Goal: Information Seeking & Learning: Learn about a topic

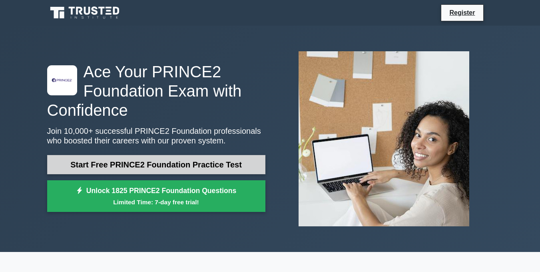
click at [233, 169] on link "Start Free PRINCE2 Foundation Practice Test" at bounding box center [156, 164] width 218 height 19
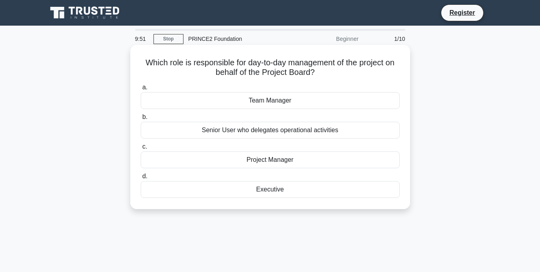
click at [291, 158] on div "Project Manager" at bounding box center [270, 159] width 259 height 17
click at [141, 149] on input "c. Project Manager" at bounding box center [141, 146] width 0 height 5
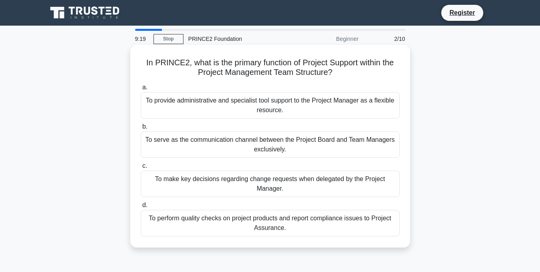
click at [328, 110] on div "To provide administrative and specialist tool support to the Project Manager as…" at bounding box center [270, 105] width 259 height 26
click at [141, 90] on input "a. To provide administrative and specialist tool support to the Project Manager…" at bounding box center [141, 87] width 0 height 5
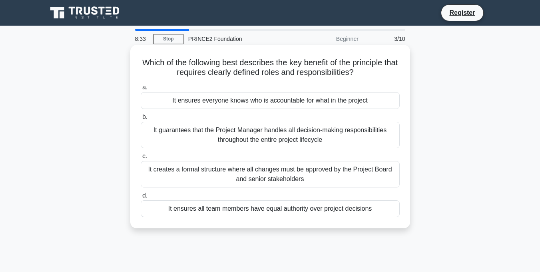
click at [234, 141] on div "It guarantees that the Project Manager handles all decision-making responsibili…" at bounding box center [270, 135] width 259 height 26
click at [141, 120] on input "b. It guarantees that the Project Manager handles all decision-making responsib…" at bounding box center [141, 116] width 0 height 5
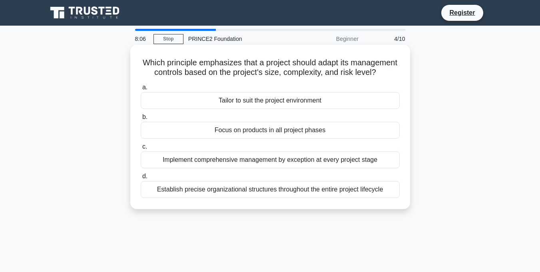
click at [247, 198] on div "Establish precise organizational structures throughout the entire project lifec…" at bounding box center [270, 189] width 259 height 17
click at [141, 179] on input "d. Establish precise organizational structures throughout the entire project li…" at bounding box center [141, 176] width 0 height 5
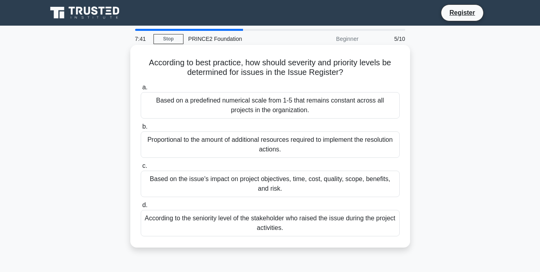
click at [237, 184] on div "Based on the issue's impact on project objectives, time, cost, quality, scope, …" at bounding box center [270, 183] width 259 height 26
click at [141, 168] on input "c. Based on the issue's impact on project objectives, time, cost, quality, scop…" at bounding box center [141, 165] width 0 height 5
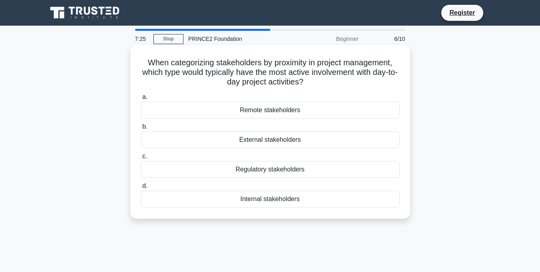
click at [296, 170] on div "Regulatory stakeholders" at bounding box center [270, 169] width 259 height 17
click at [141, 159] on input "c. Regulatory stakeholders" at bounding box center [141, 156] width 0 height 5
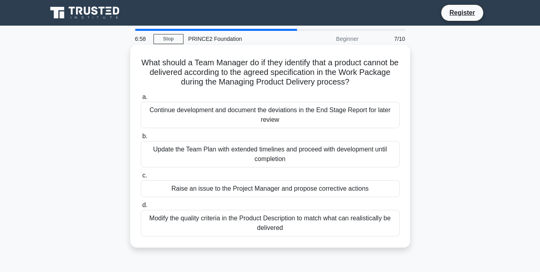
click at [286, 187] on div "Raise an issue to the Project Manager and propose corrective actions" at bounding box center [270, 188] width 259 height 17
click at [141, 178] on input "c. Raise an issue to the Project Manager and propose corrective actions" at bounding box center [141, 175] width 0 height 5
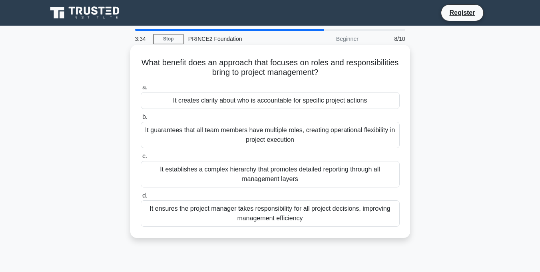
click at [270, 138] on div "It guarantees that all team members have multiple roles, creating operational f…" at bounding box center [270, 135] width 259 height 26
click at [141, 120] on input "b. It guarantees that all team members have multiple roles, creating operationa…" at bounding box center [141, 116] width 0 height 5
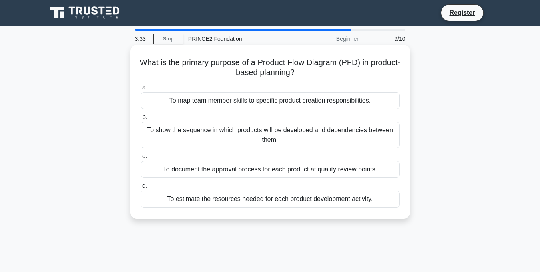
click at [205, 106] on div "To map team member skills to specific product creation responsibilities." at bounding box center [270, 100] width 259 height 17
click at [141, 90] on input "a. To map team member skills to specific product creation responsibilities." at bounding box center [141, 87] width 0 height 5
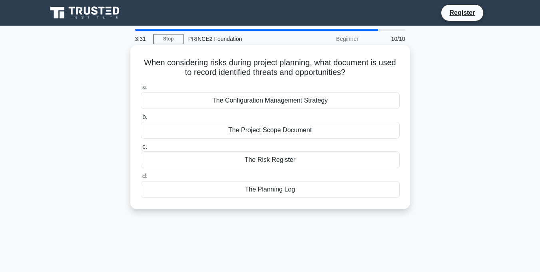
click at [280, 96] on div "The Configuration Management Strategy" at bounding box center [270, 100] width 259 height 17
click at [141, 90] on input "a. The Configuration Management Strategy" at bounding box center [141, 87] width 0 height 5
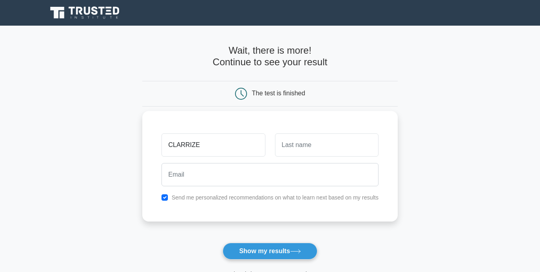
type input "CLARRIZE"
click at [283, 142] on input "text" at bounding box center [327, 144] width 104 height 23
type input "[PERSON_NAME]"
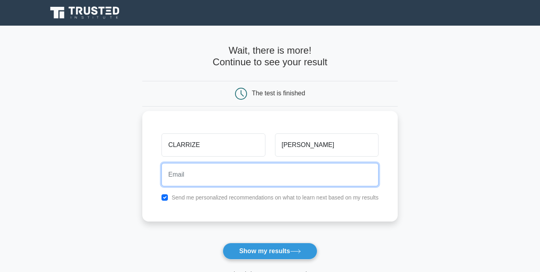
click at [258, 170] on input "email" at bounding box center [270, 174] width 217 height 23
type input "bitricslobo@gmail.com"
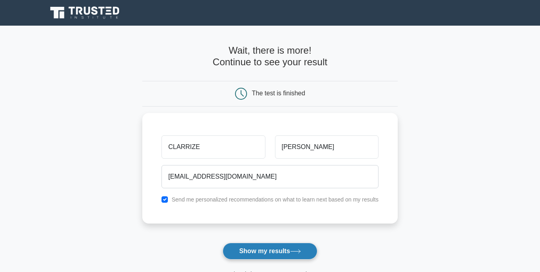
click at [268, 252] on button "Show my results" at bounding box center [270, 250] width 94 height 17
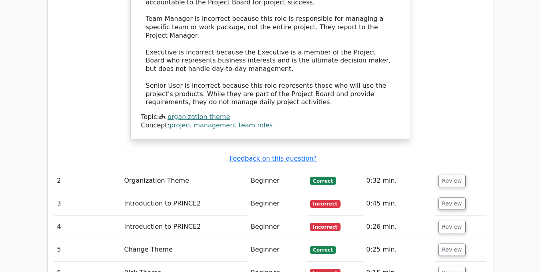
scroll to position [1000, 0]
